Goal: Task Accomplishment & Management: Use online tool/utility

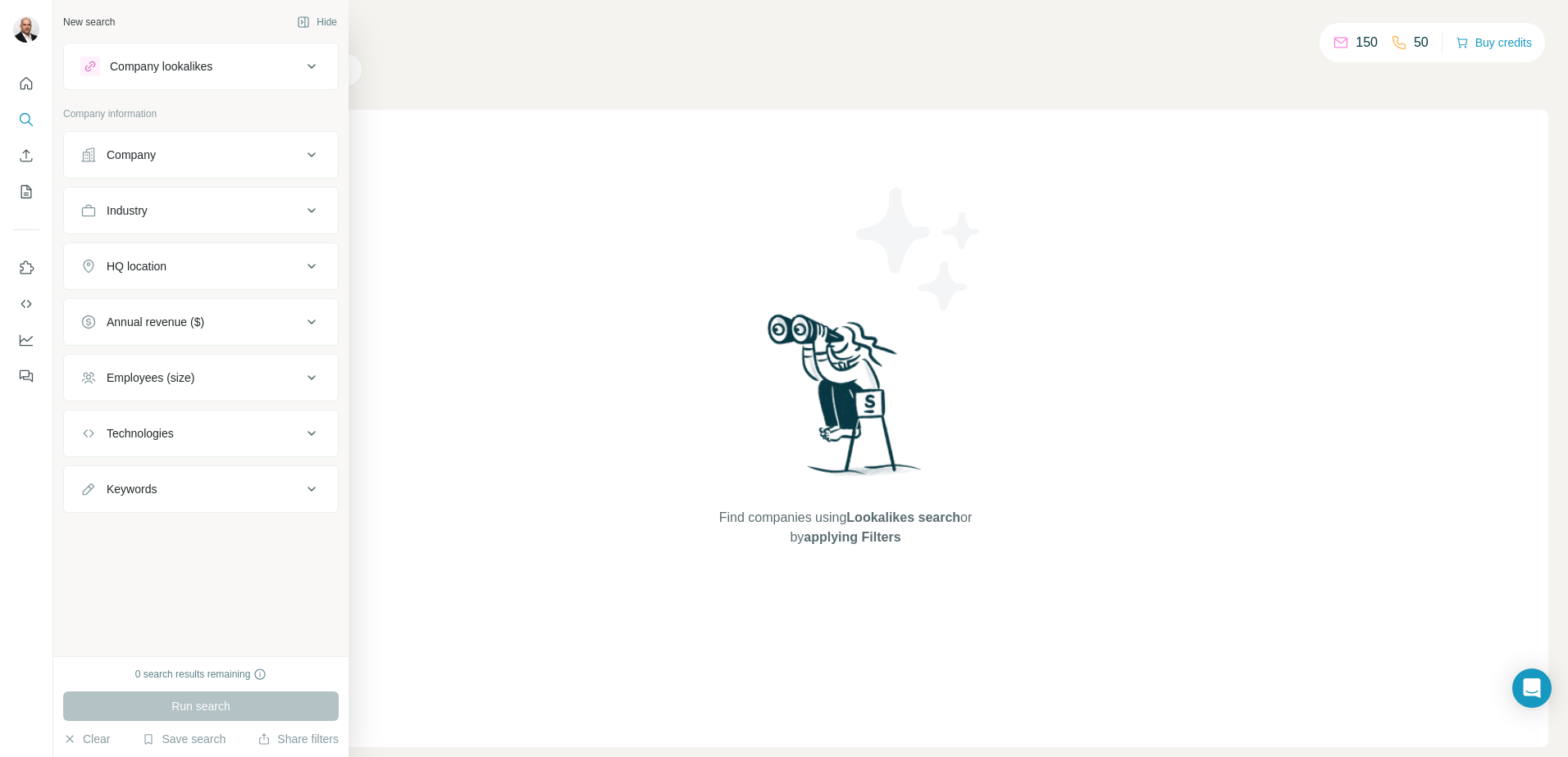
click at [306, 70] on icon at bounding box center [312, 66] width 20 height 20
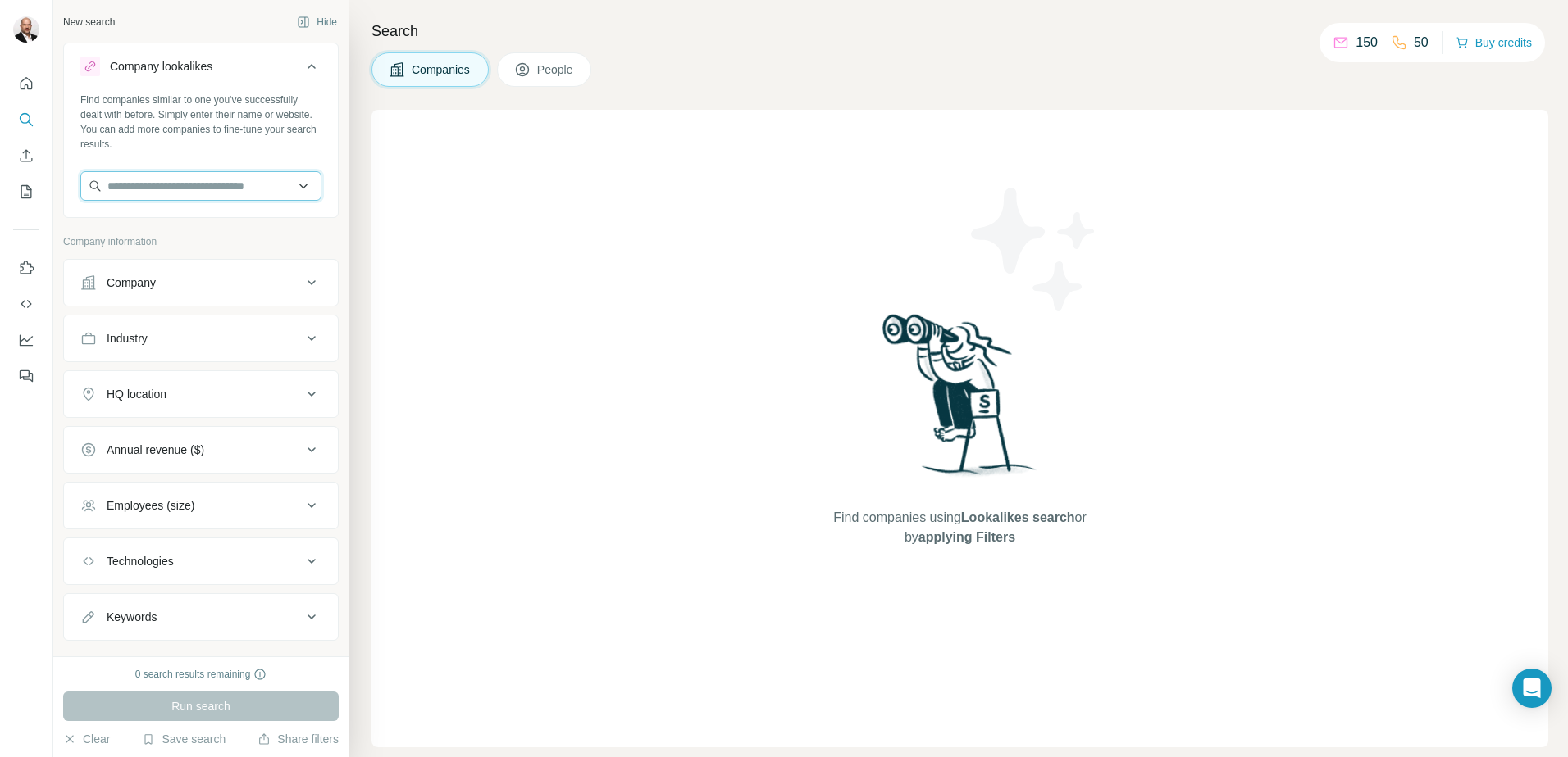
click at [292, 184] on input "text" at bounding box center [201, 186] width 241 height 30
click at [307, 66] on icon at bounding box center [311, 66] width 8 height 5
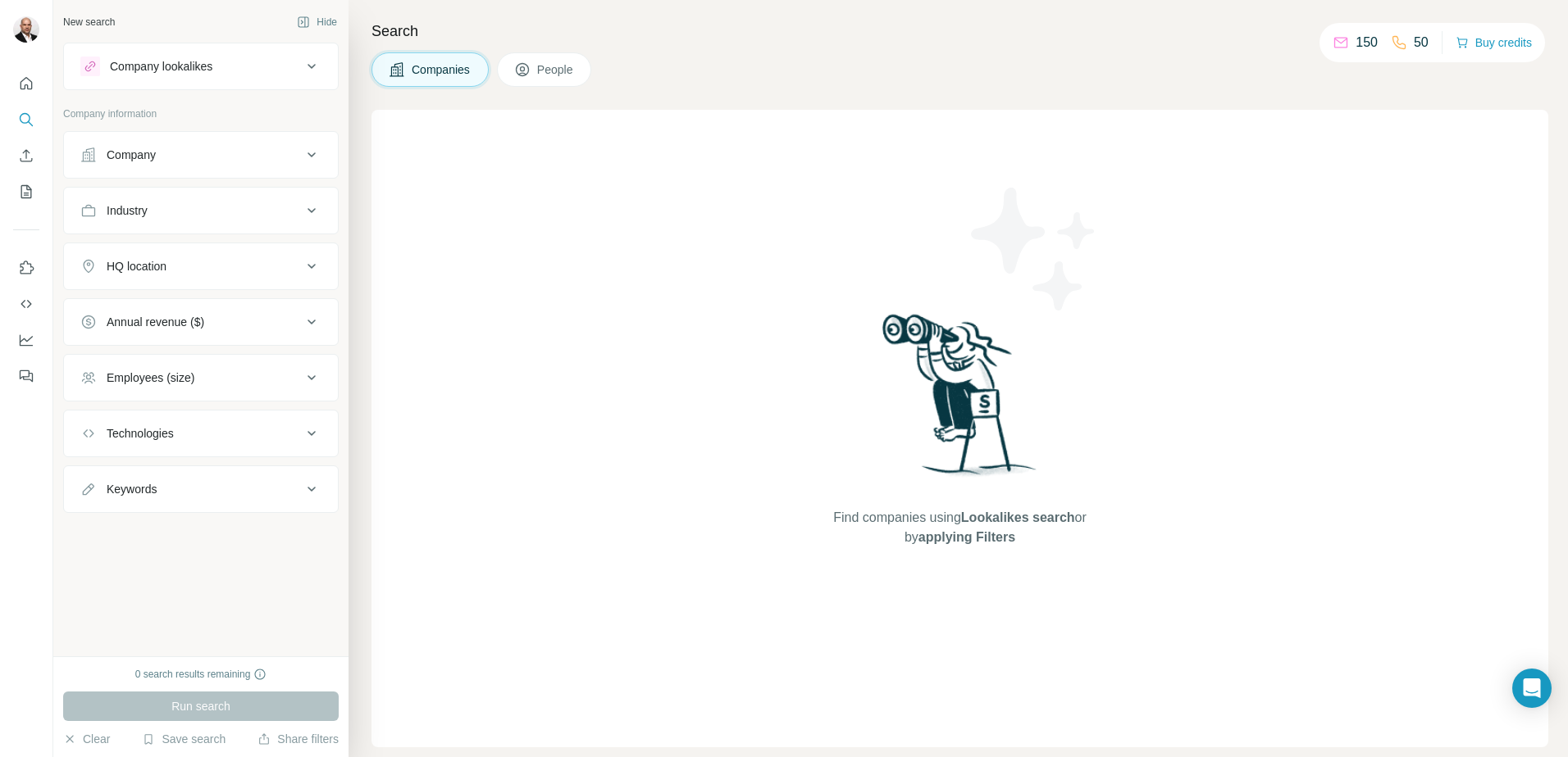
click at [311, 155] on icon at bounding box center [311, 155] width 8 height 5
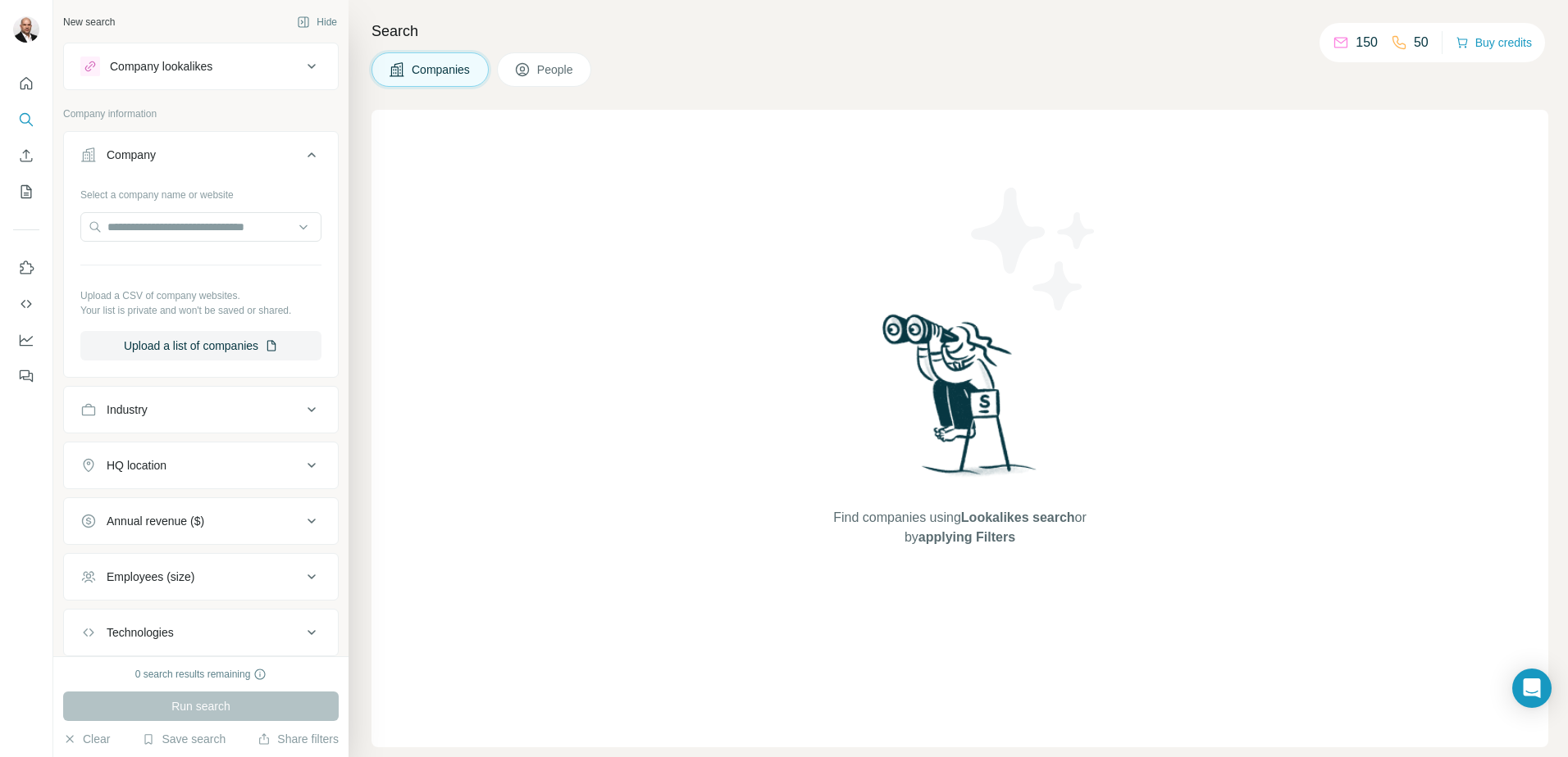
click at [312, 155] on button "Company" at bounding box center [201, 158] width 274 height 46
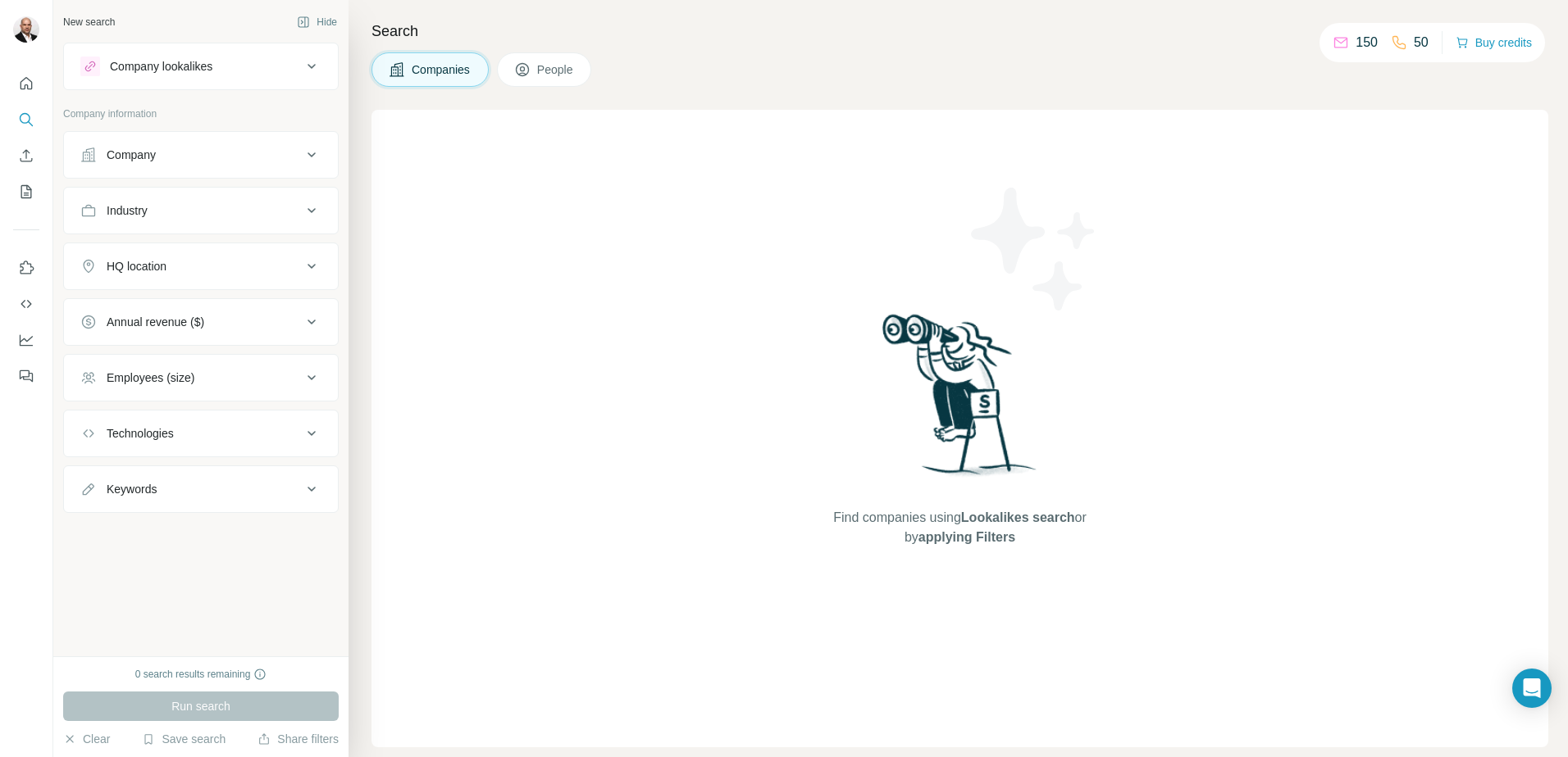
click at [309, 208] on icon at bounding box center [312, 210] width 20 height 20
click at [301, 243] on icon at bounding box center [303, 251] width 17 height 17
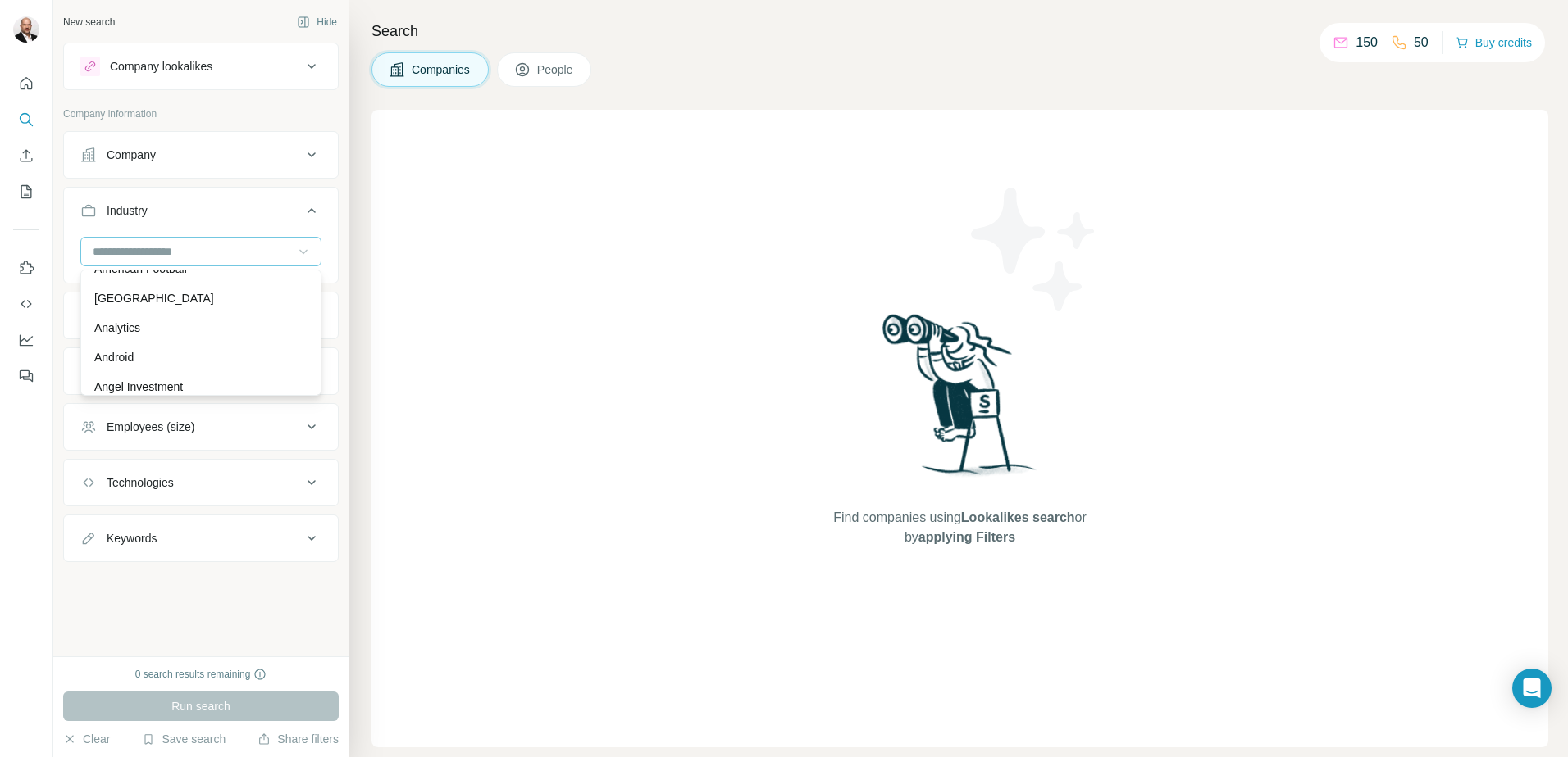
click at [306, 245] on icon at bounding box center [303, 251] width 17 height 17
click at [316, 311] on icon at bounding box center [312, 316] width 20 height 20
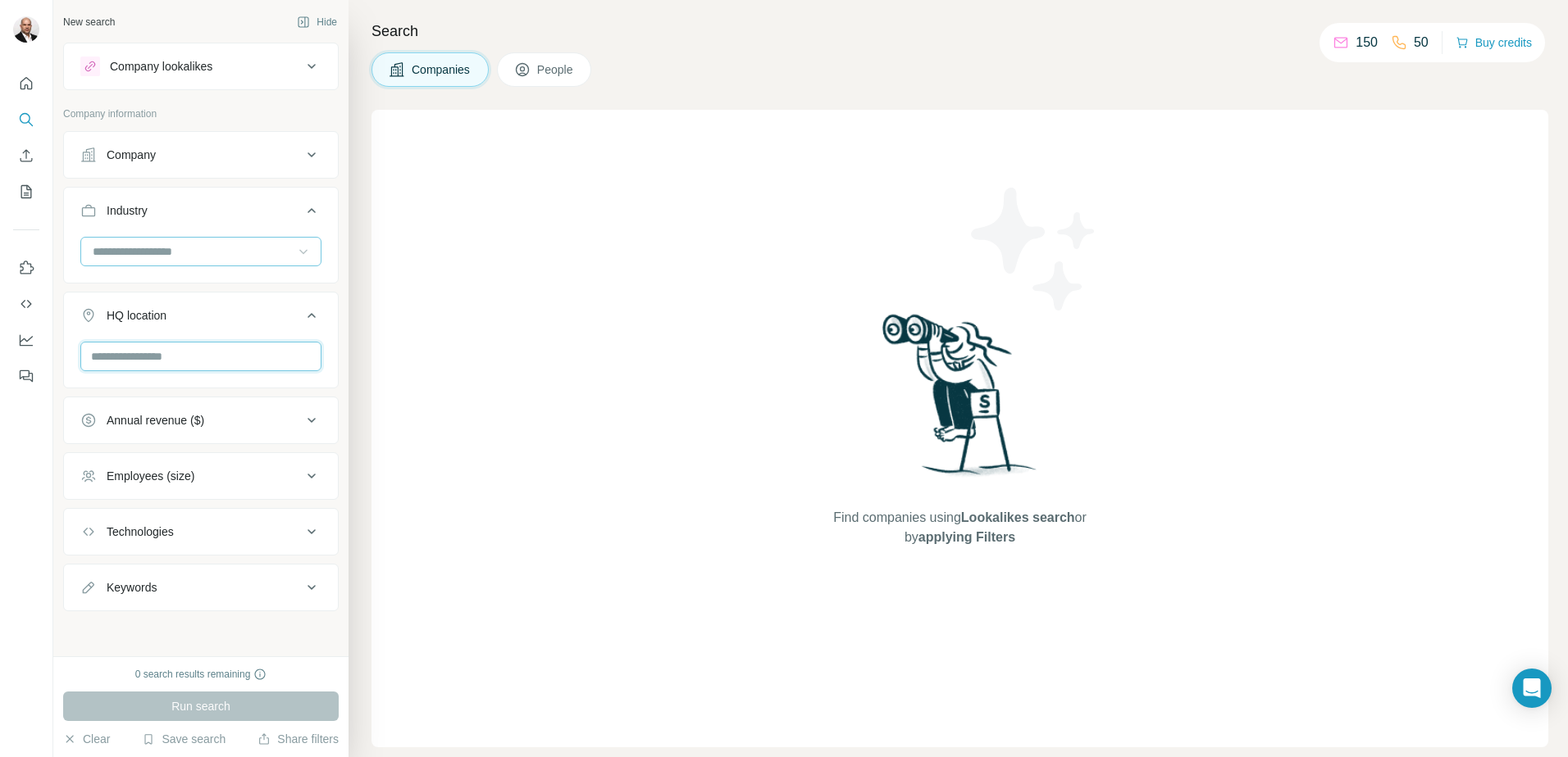
click at [293, 359] on input "text" at bounding box center [201, 357] width 241 height 30
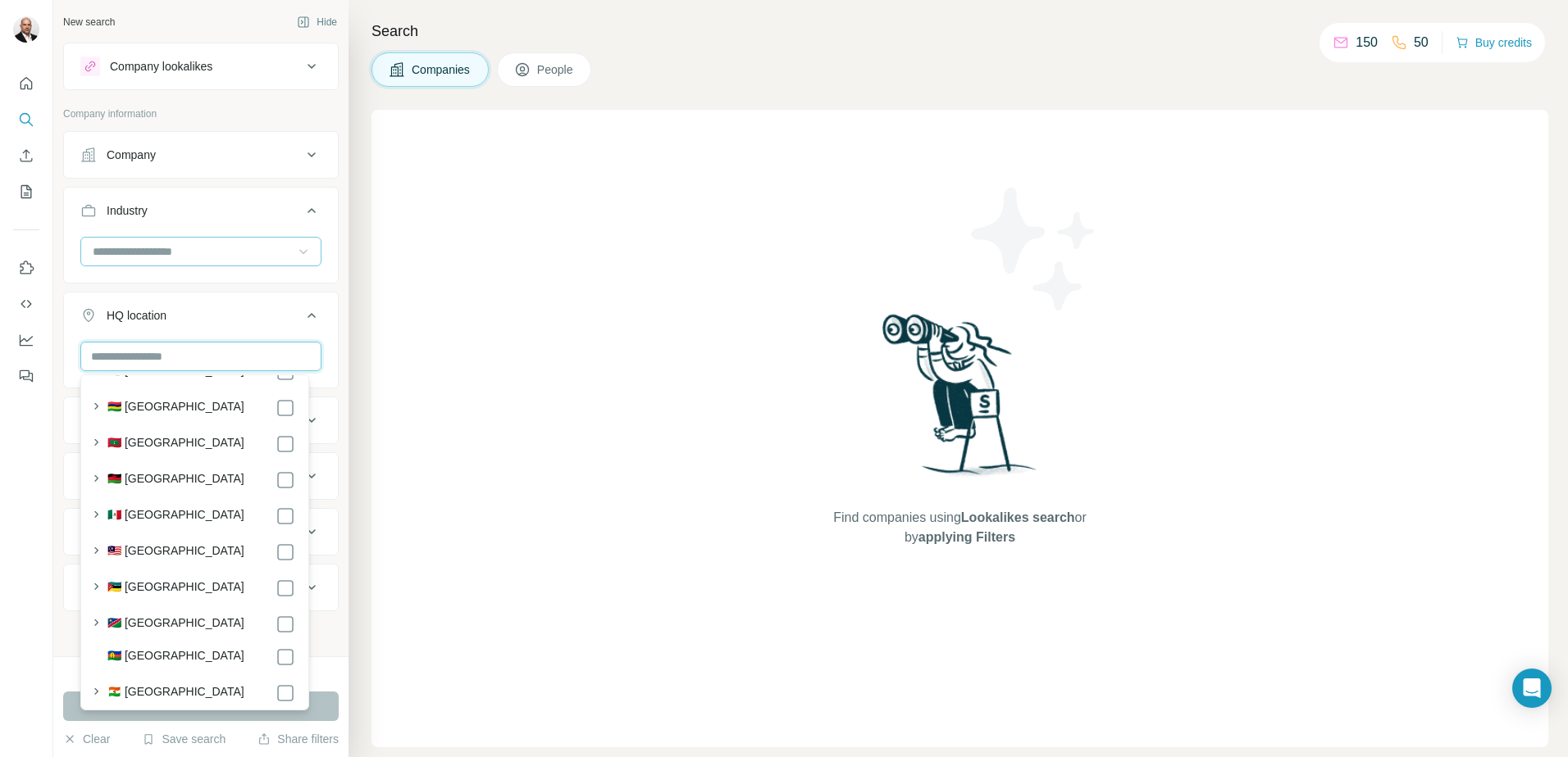
scroll to position [5492, 0]
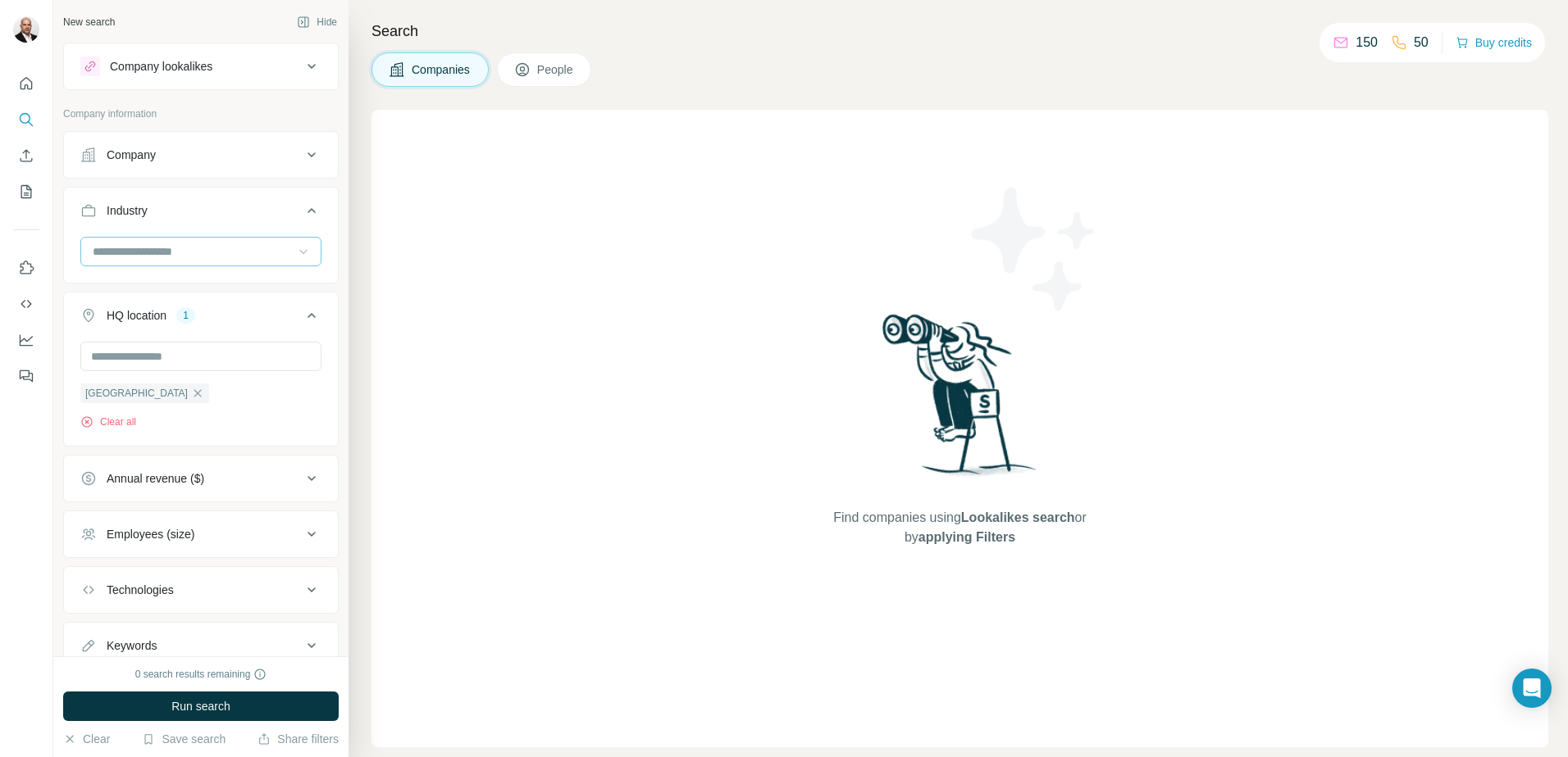
click at [295, 253] on icon at bounding box center [303, 251] width 17 height 17
click at [235, 338] on div "Aerospace" at bounding box center [195, 338] width 201 height 17
click at [298, 250] on icon at bounding box center [303, 251] width 17 height 17
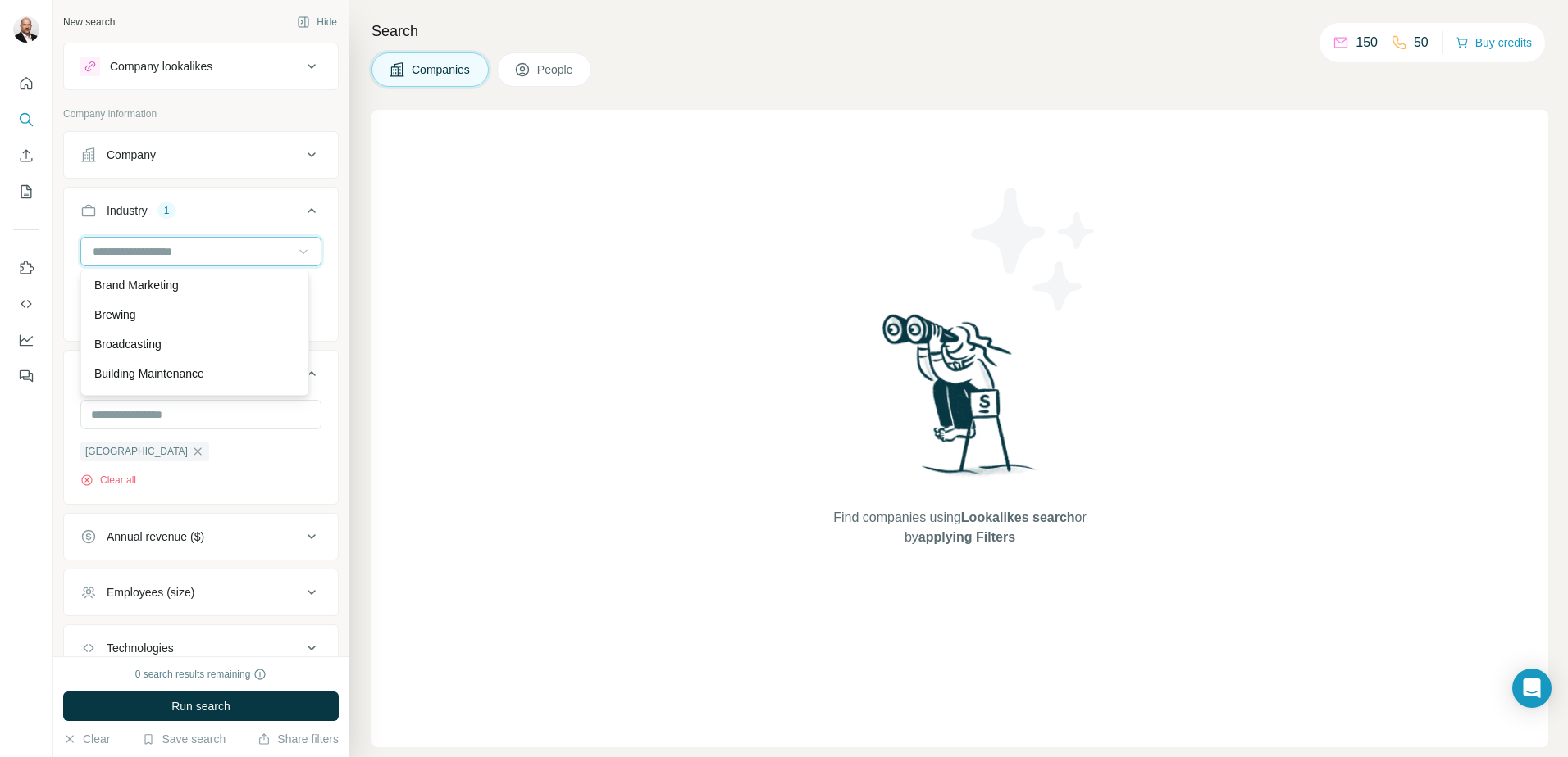
scroll to position [1886, 0]
click at [235, 300] on div "Building Maintenance" at bounding box center [195, 291] width 201 height 17
click at [295, 253] on icon at bounding box center [303, 251] width 17 height 17
click at [240, 317] on div "Civil Engineering" at bounding box center [195, 308] width 201 height 17
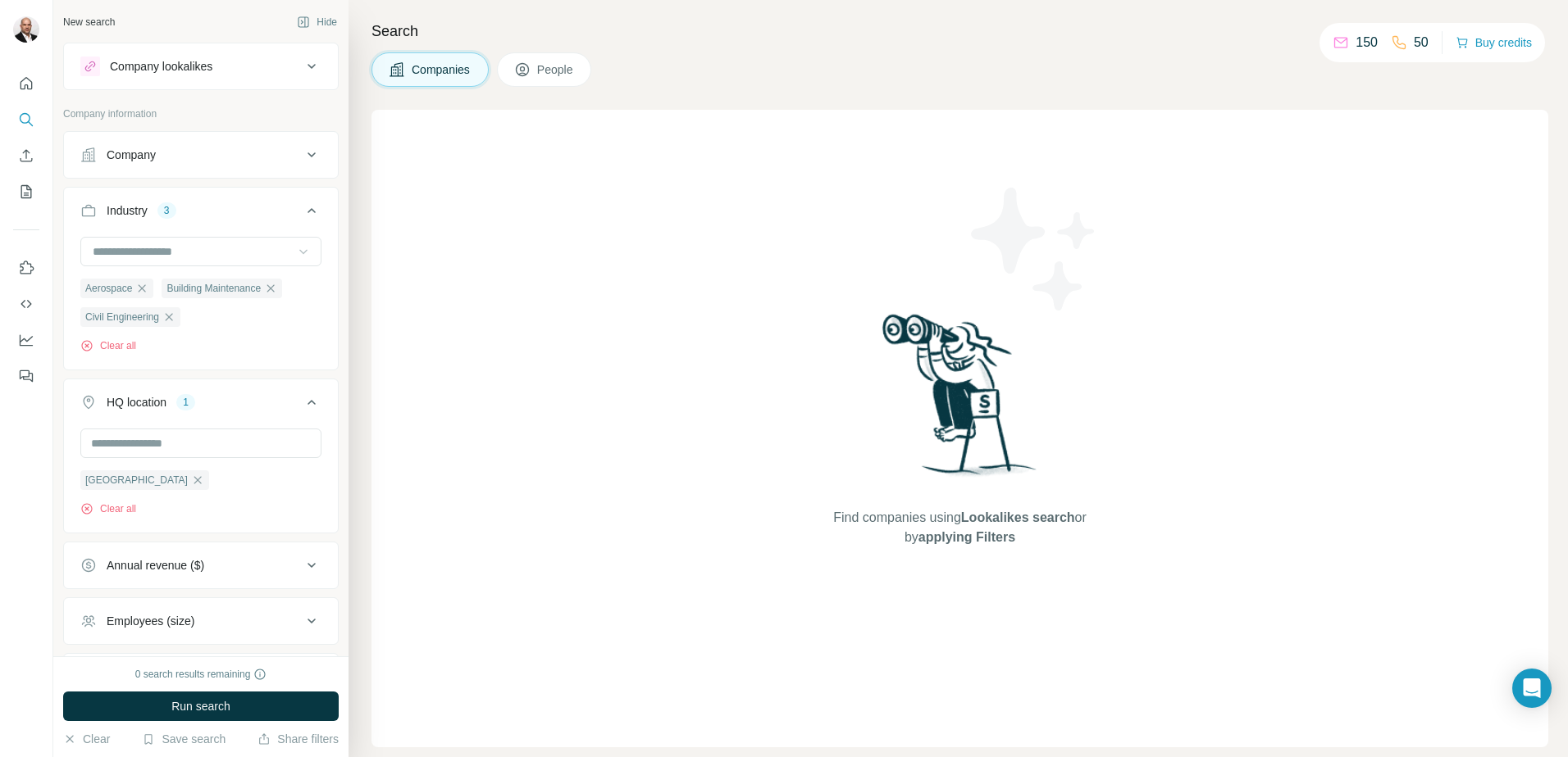
click at [295, 254] on icon at bounding box center [303, 251] width 17 height 17
click at [188, 323] on div "Construction" at bounding box center [195, 315] width 201 height 17
click at [239, 249] on input at bounding box center [192, 251] width 202 height 18
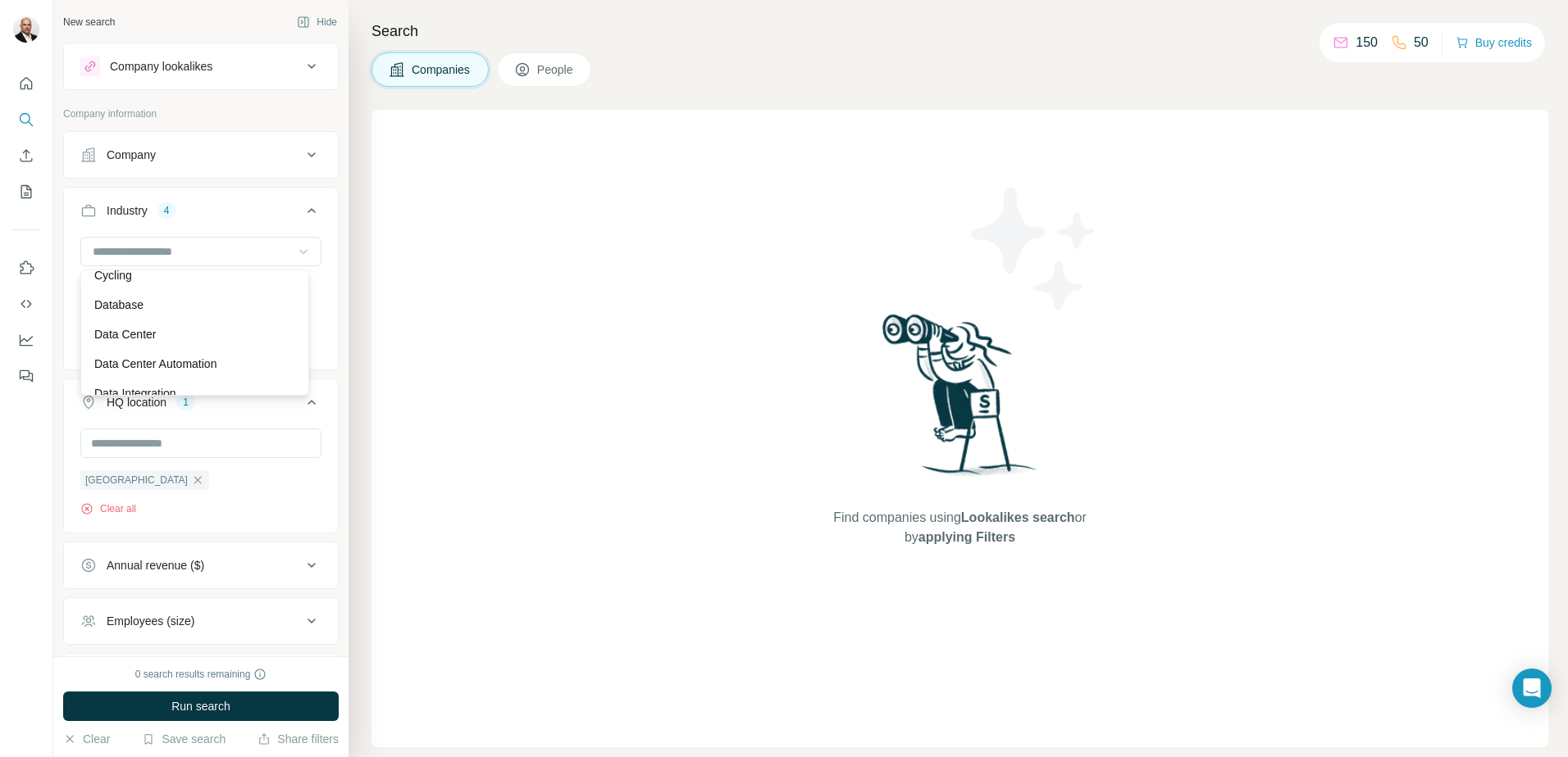
click at [207, 349] on div "Data Center" at bounding box center [195, 335] width 221 height 30
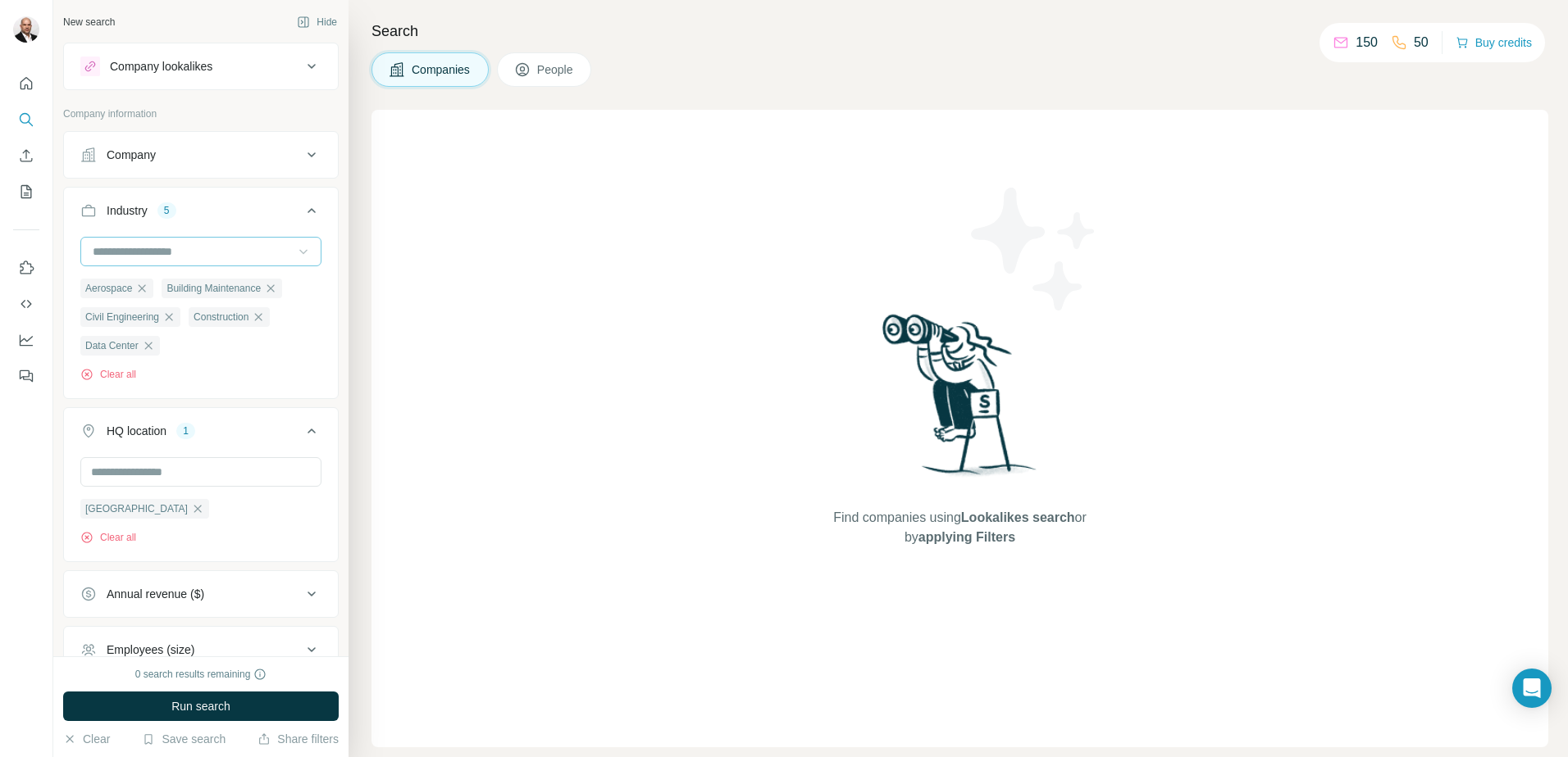
click at [216, 259] on input at bounding box center [192, 251] width 202 height 18
click at [216, 346] on div "Electrical Distribution" at bounding box center [195, 338] width 201 height 17
click at [249, 248] on input at bounding box center [192, 251] width 202 height 18
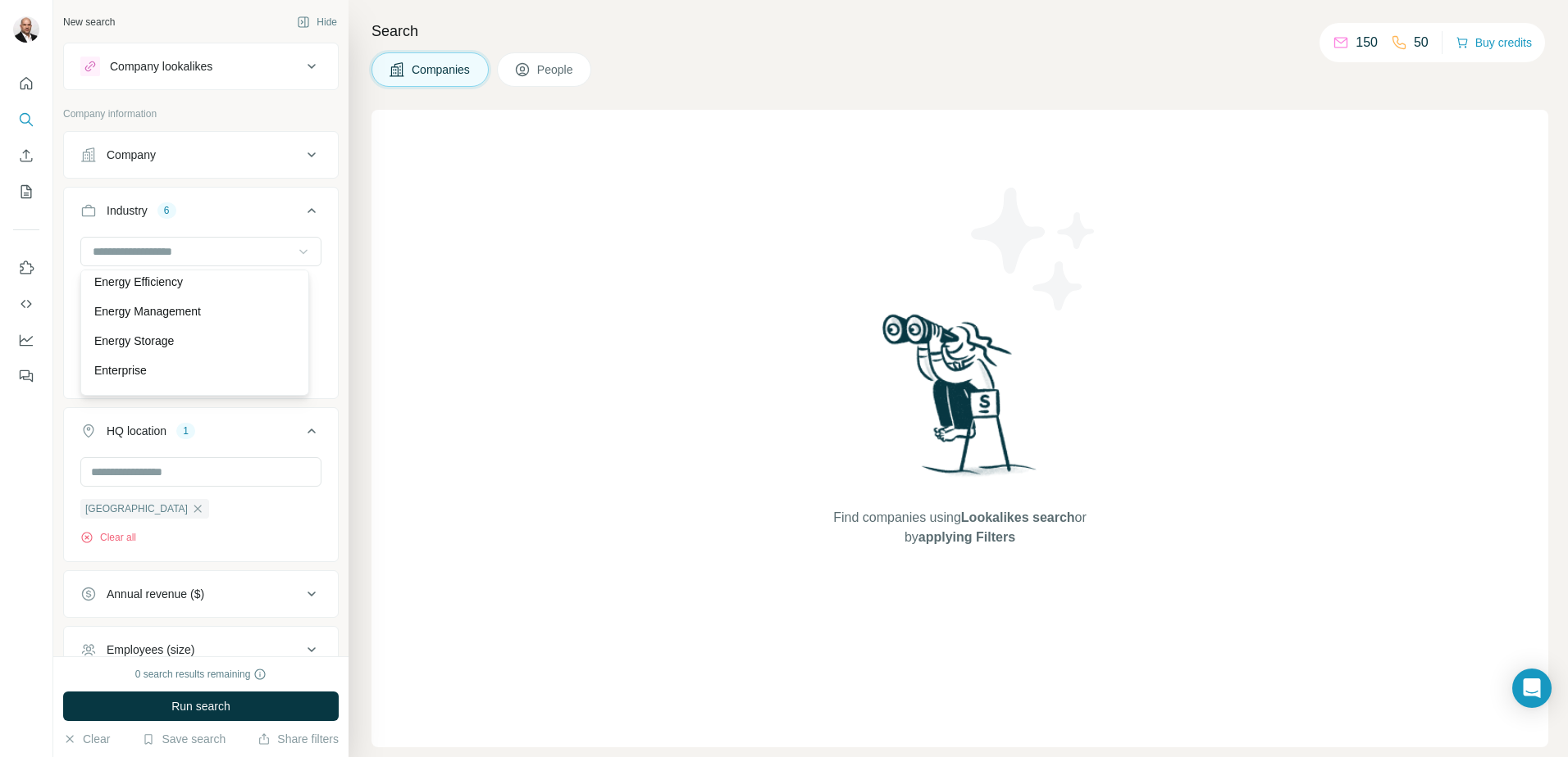
click at [233, 261] on div "Energy" at bounding box center [195, 252] width 201 height 17
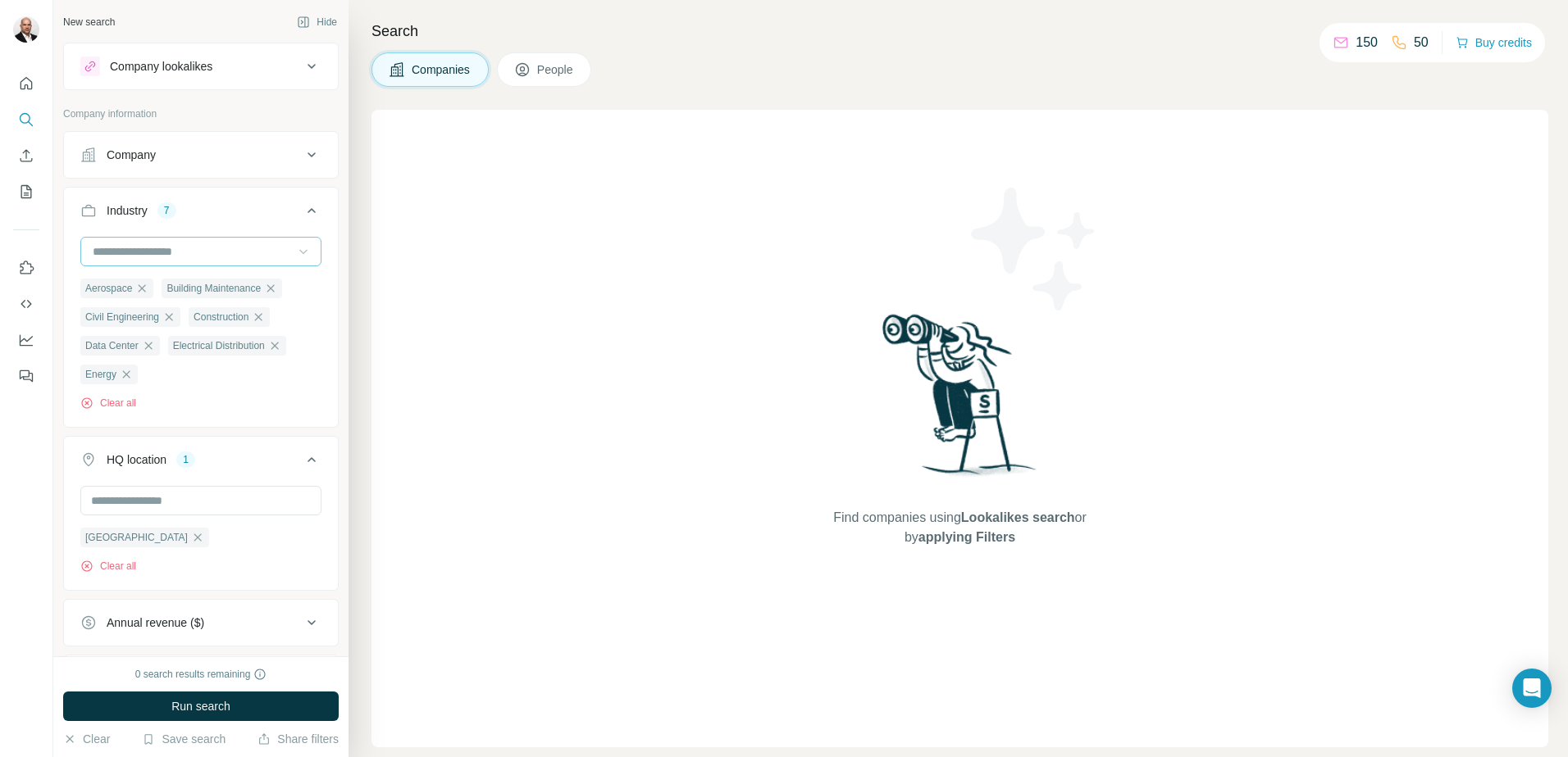
click at [225, 252] on input at bounding box center [192, 251] width 202 height 18
click at [216, 293] on div "Event Management" at bounding box center [195, 279] width 221 height 30
click at [230, 256] on input at bounding box center [192, 251] width 202 height 18
click at [202, 317] on div "Event Promotion" at bounding box center [195, 308] width 201 height 17
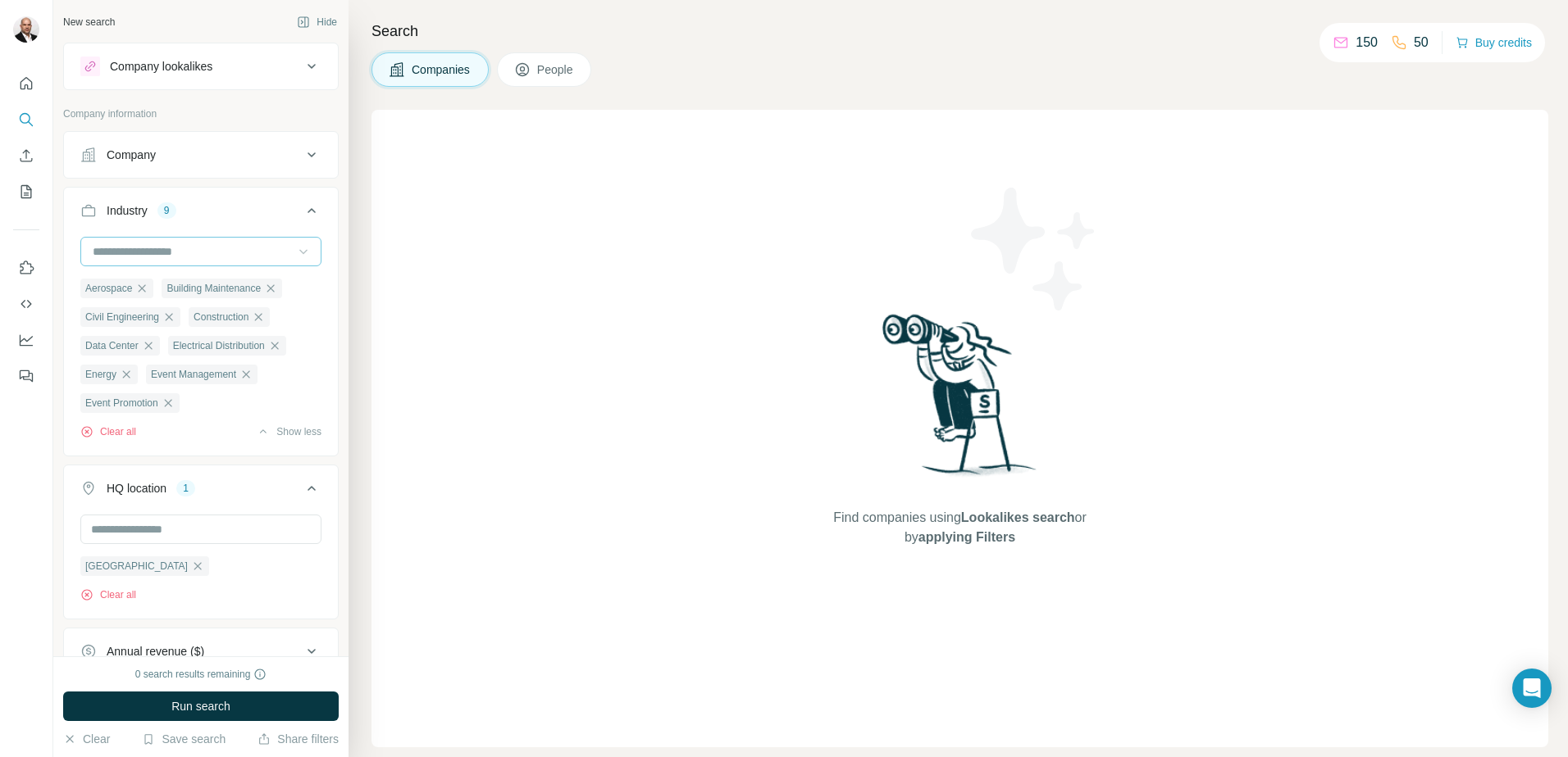
click at [213, 254] on input at bounding box center [192, 251] width 202 height 18
click at [171, 346] on div "Events" at bounding box center [195, 338] width 201 height 17
click at [197, 249] on input at bounding box center [192, 251] width 202 height 18
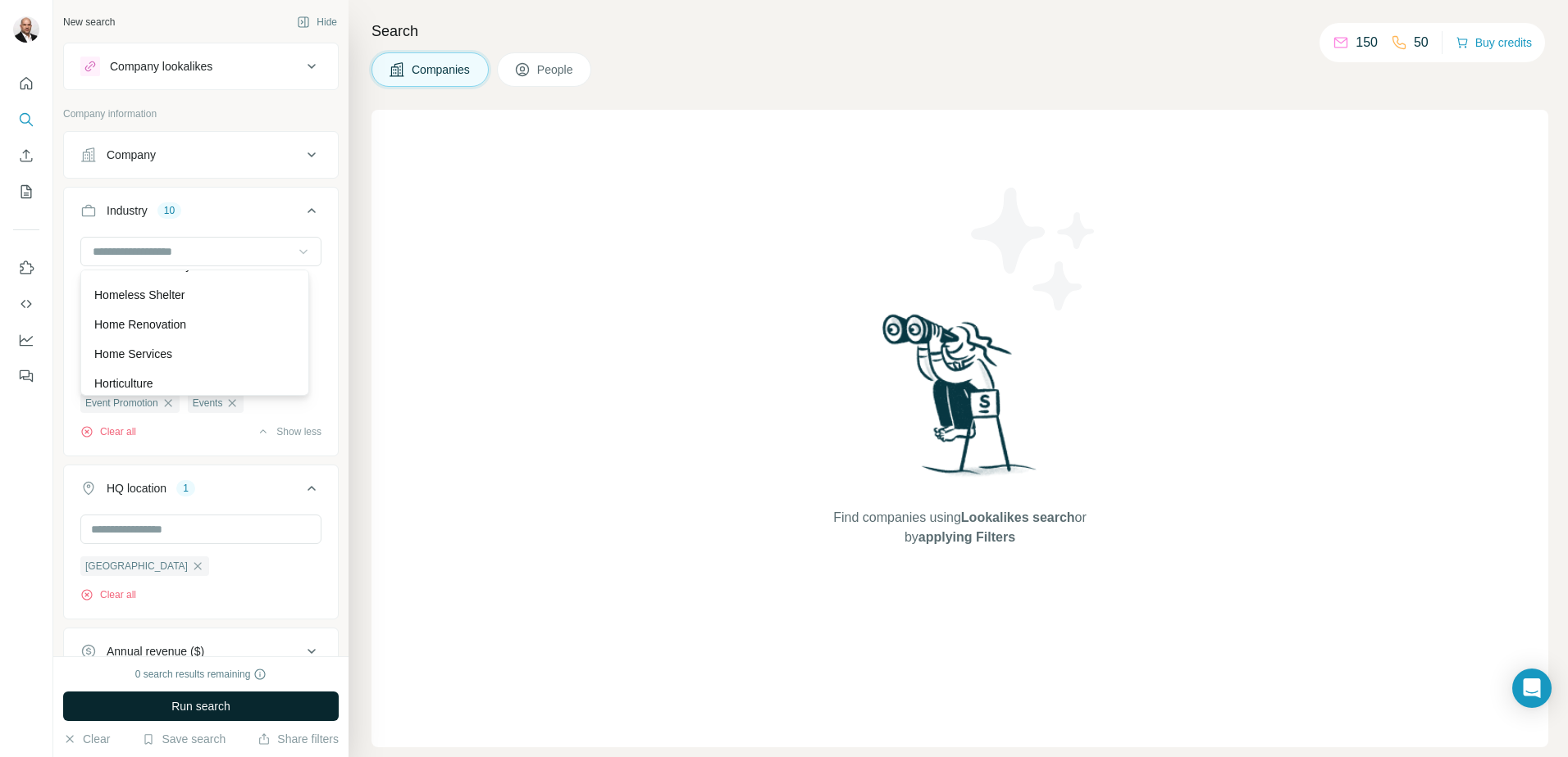
click at [222, 717] on button "Run search" at bounding box center [201, 706] width 276 height 30
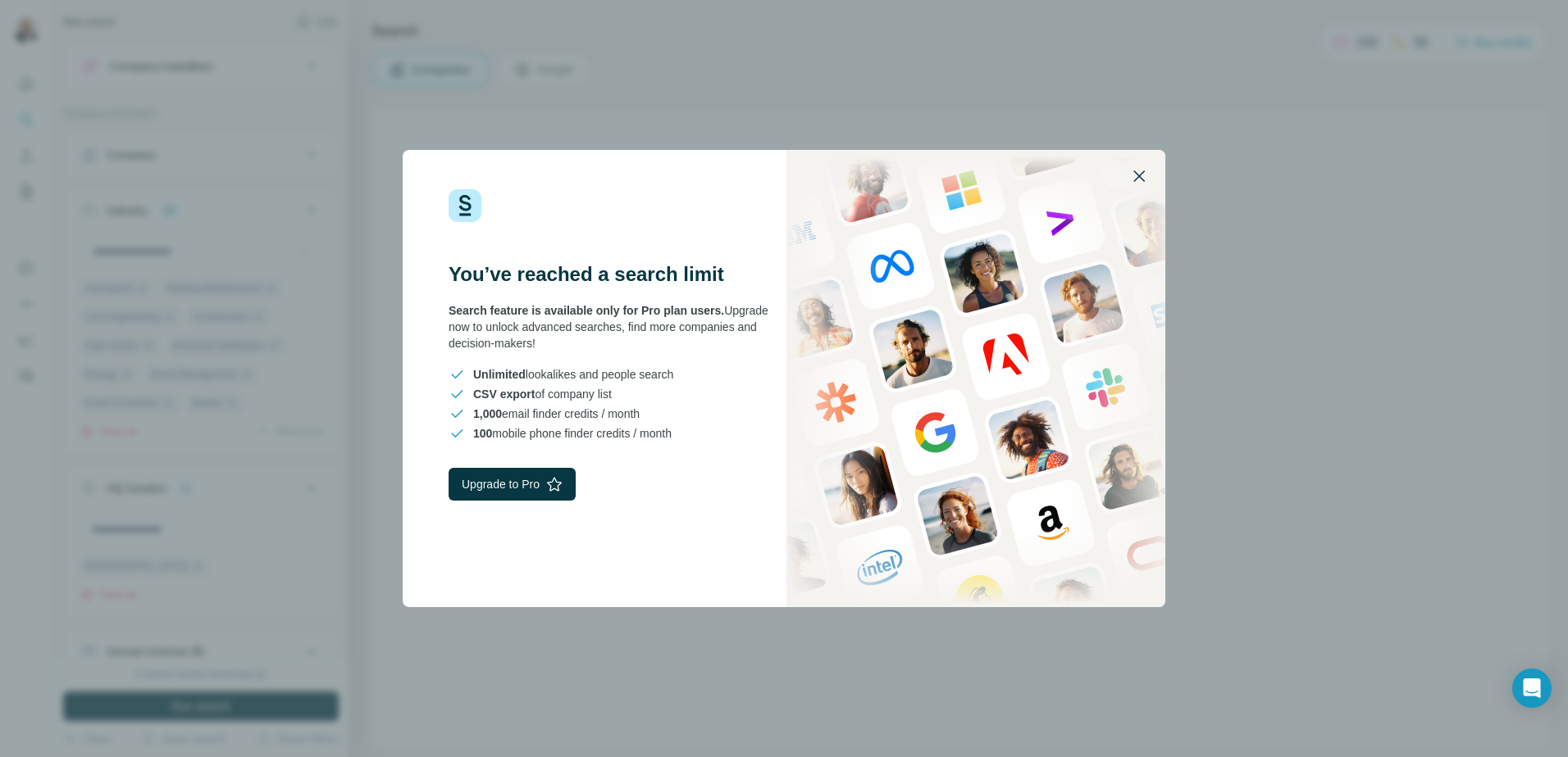
click at [1140, 179] on icon "button" at bounding box center [1139, 176] width 20 height 20
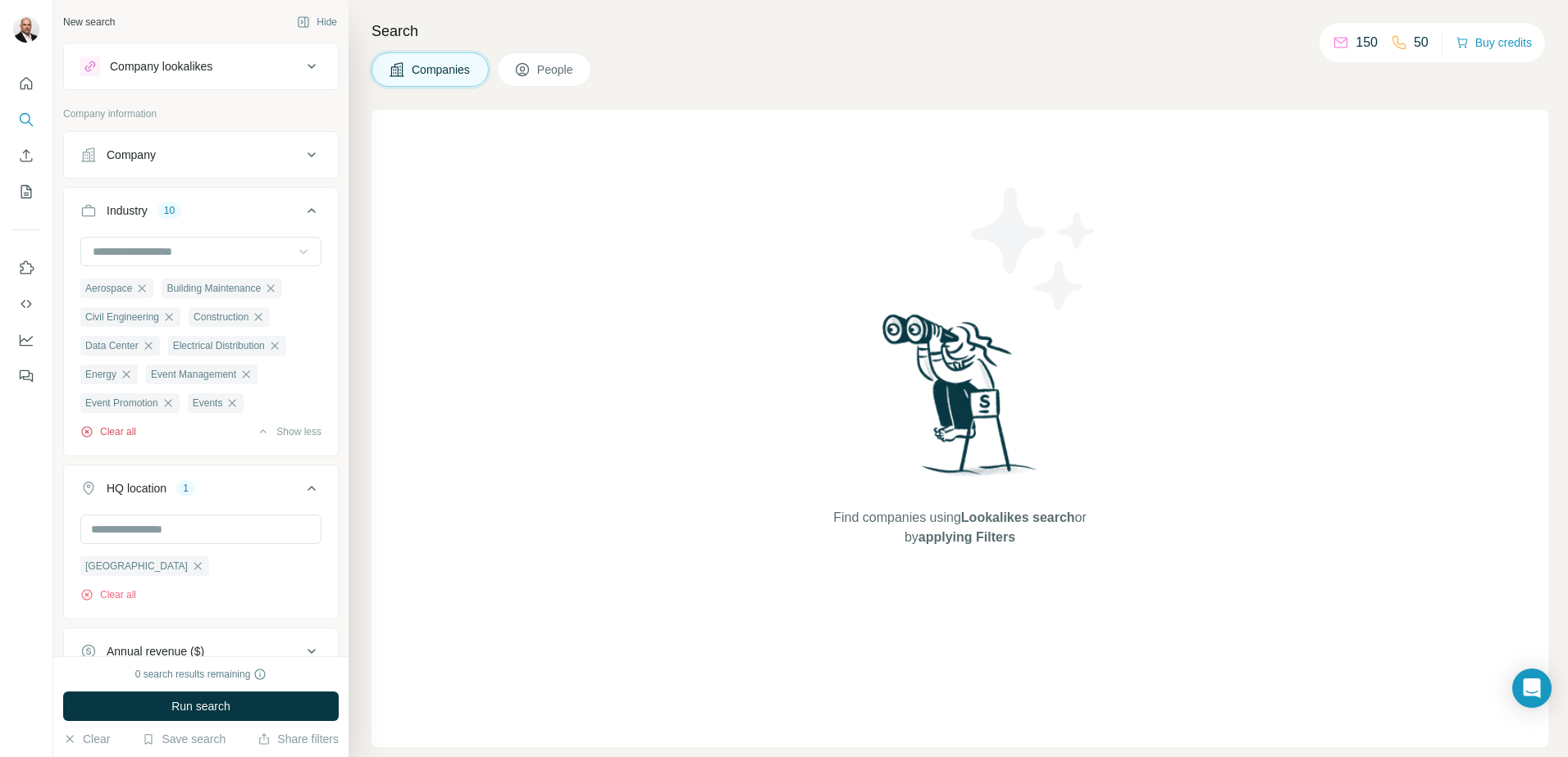
click at [130, 430] on button "Clear all" at bounding box center [108, 432] width 56 height 15
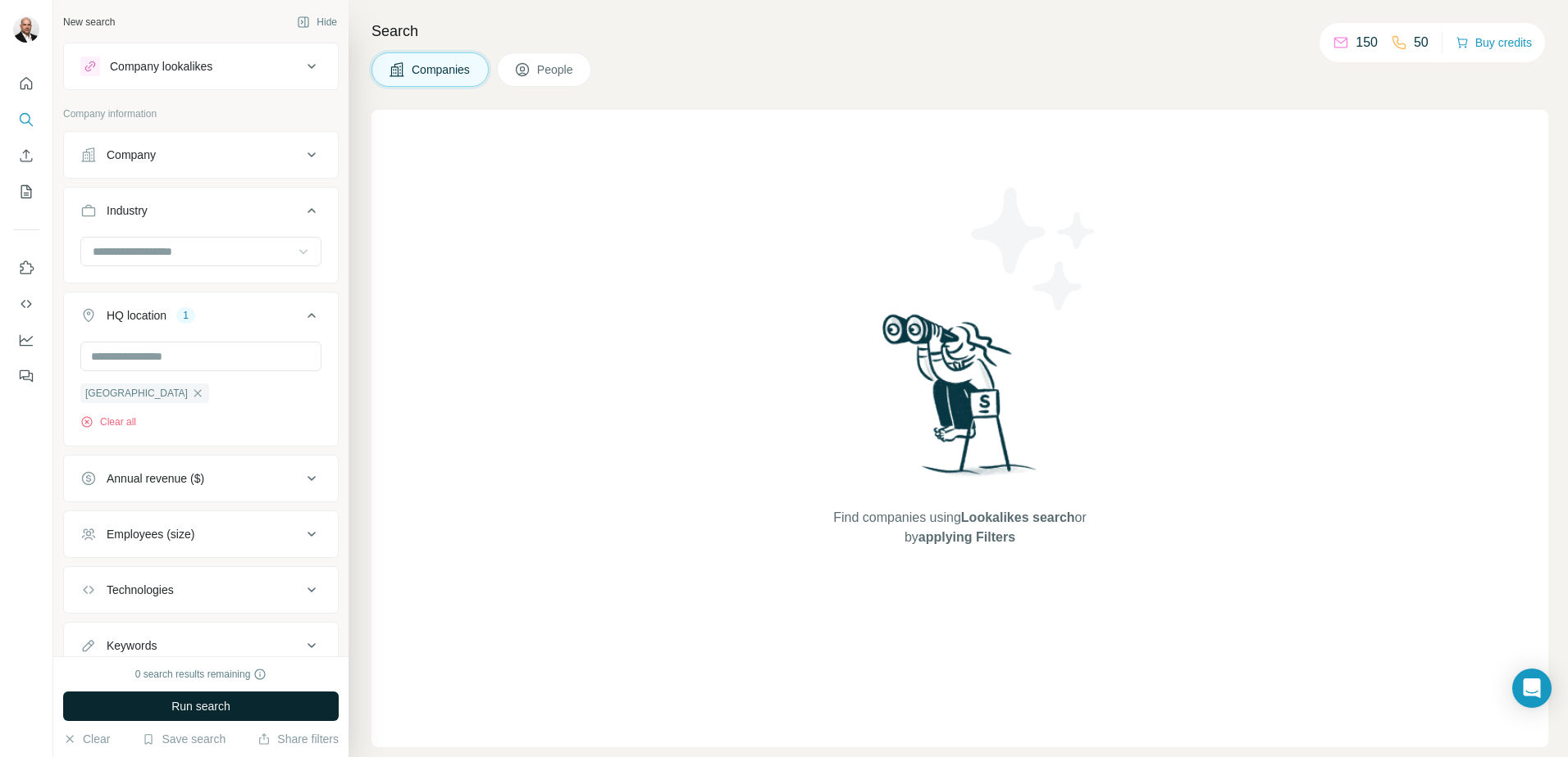
click at [230, 699] on span "Run search" at bounding box center [201, 706] width 59 height 17
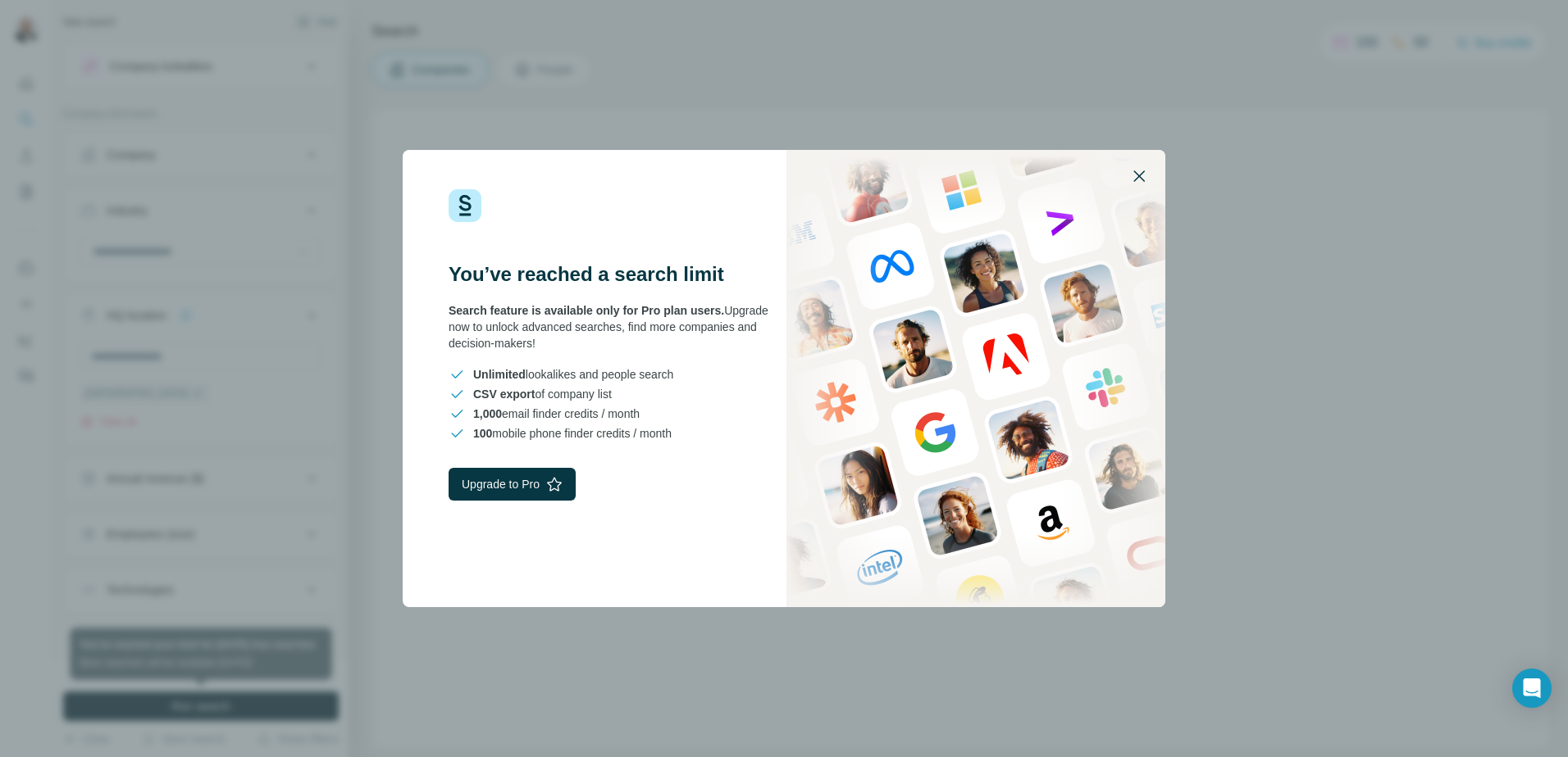
click at [1140, 176] on icon "button" at bounding box center [1139, 176] width 11 height 11
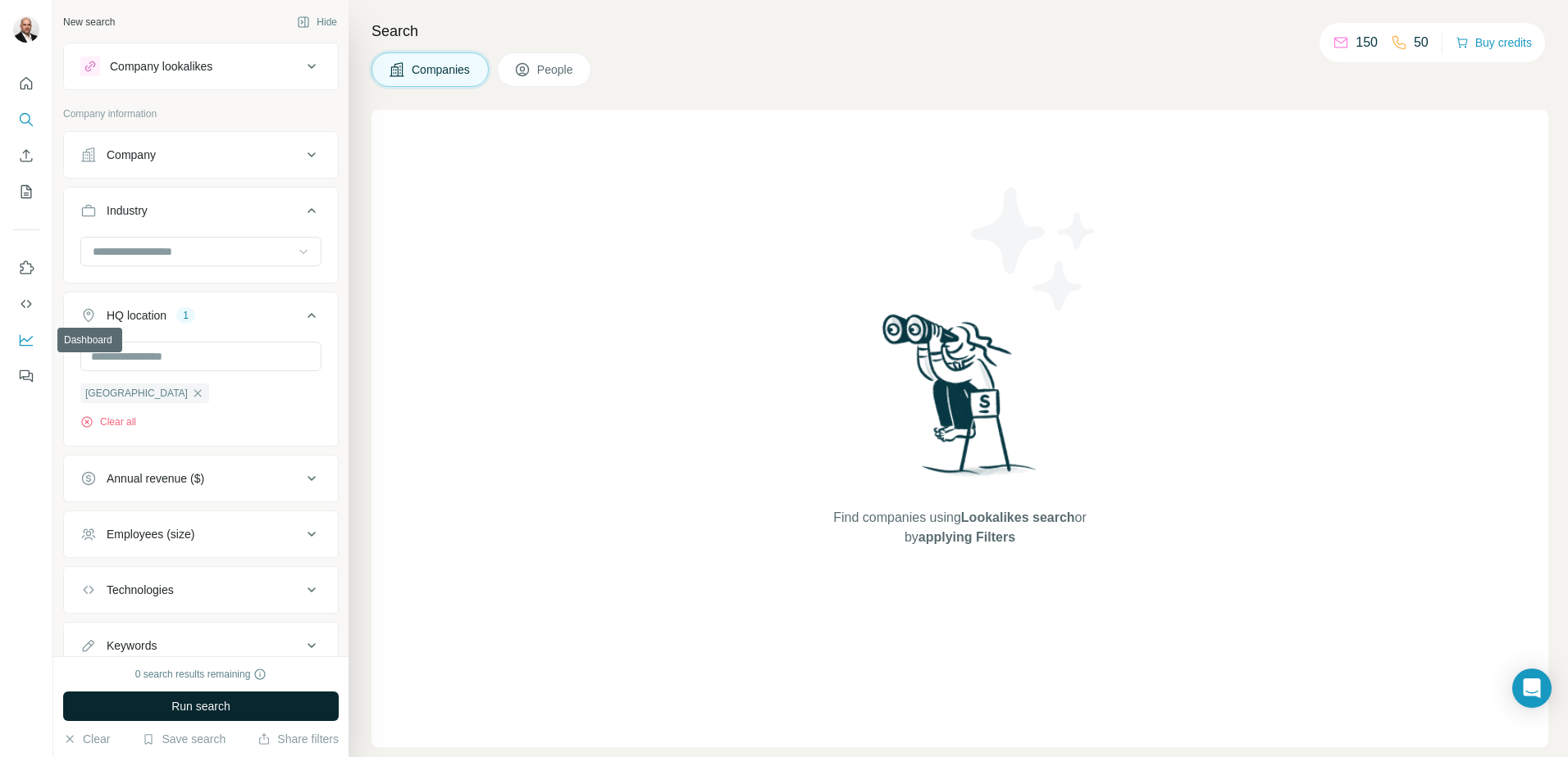
click at [34, 337] on icon "Dashboard" at bounding box center [26, 340] width 17 height 17
